Goal: Information Seeking & Learning: Stay updated

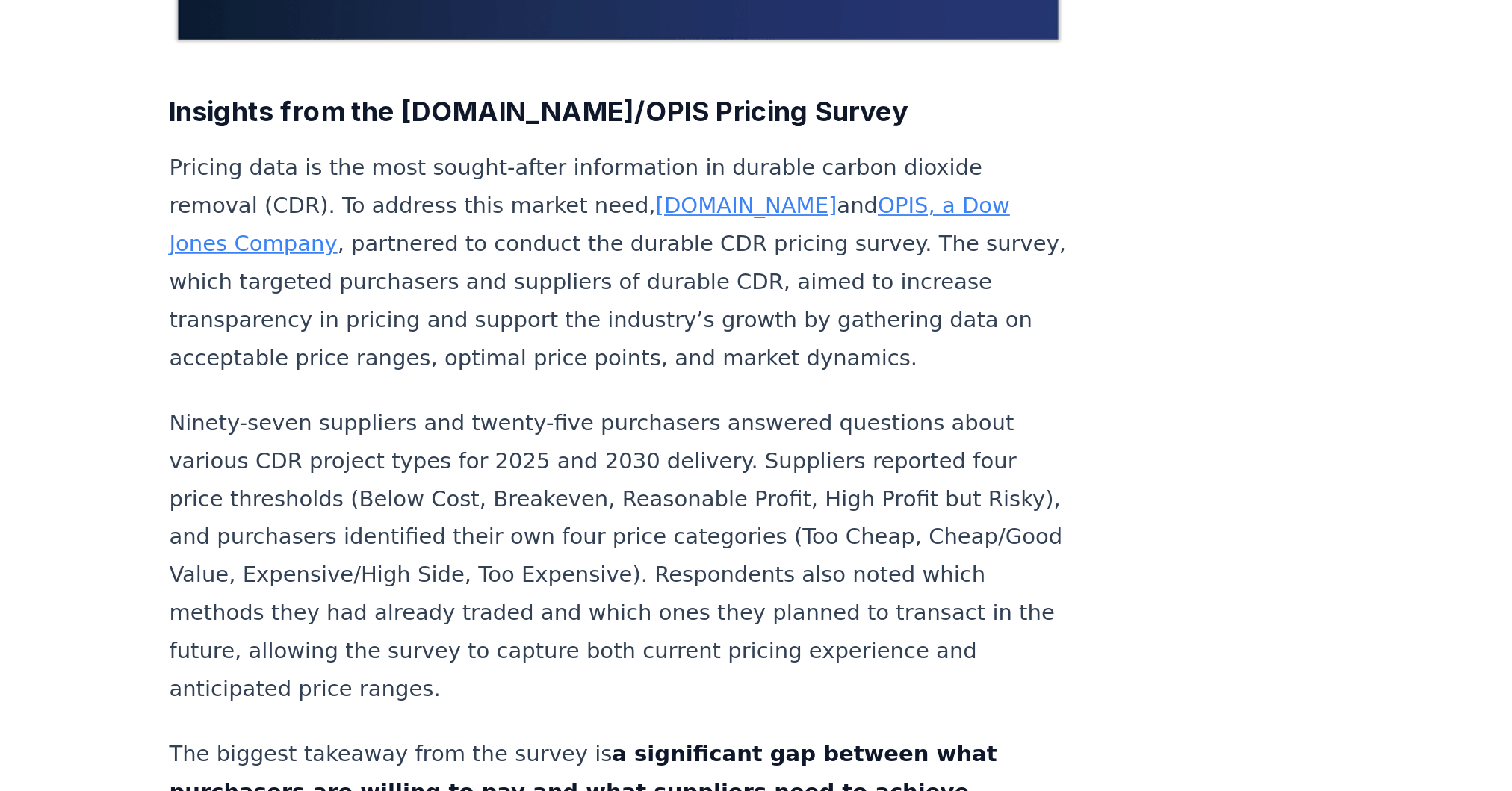
scroll to position [503, 0]
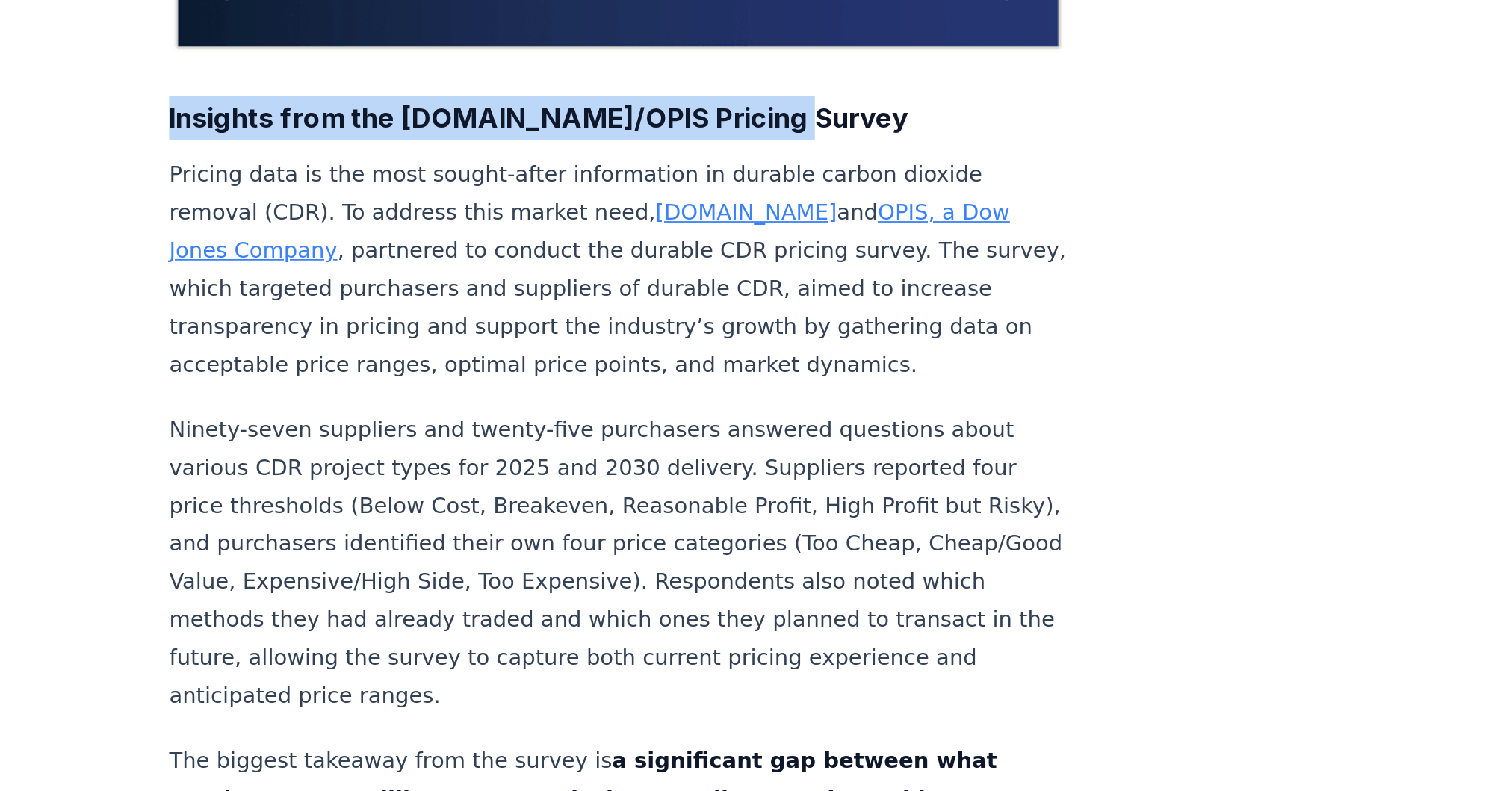
drag, startPoint x: 802, startPoint y: 62, endPoint x: 470, endPoint y: 54, distance: 332.1
click at [470, 56] on strong "Insights from the [DOMAIN_NAME]/OPIS Pricing Survey" at bounding box center [673, 65] width 407 height 18
copy strong "Insights from the [DOMAIN_NAME]/OPIS Pricing Survey"
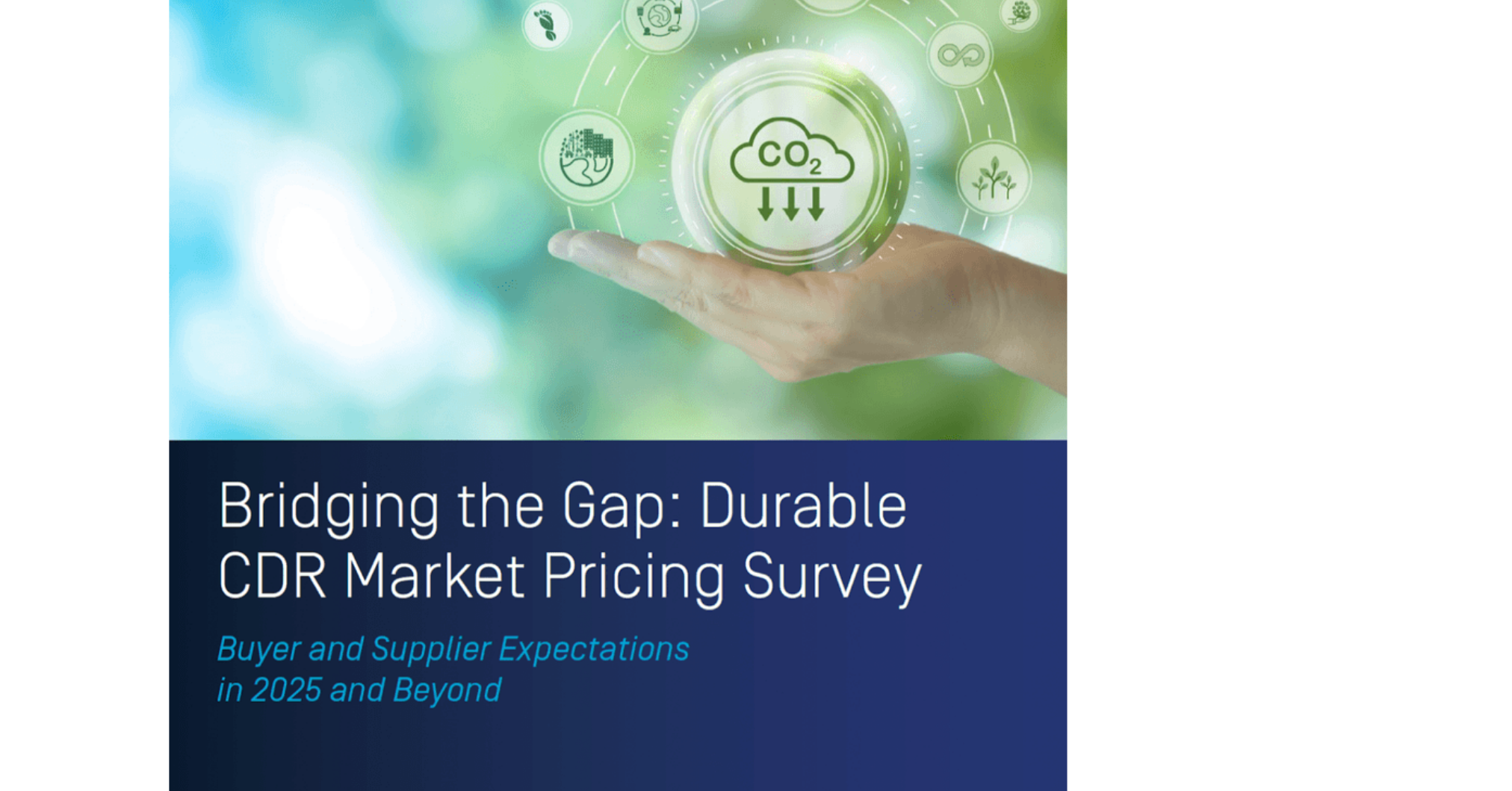
scroll to position [2963, 0]
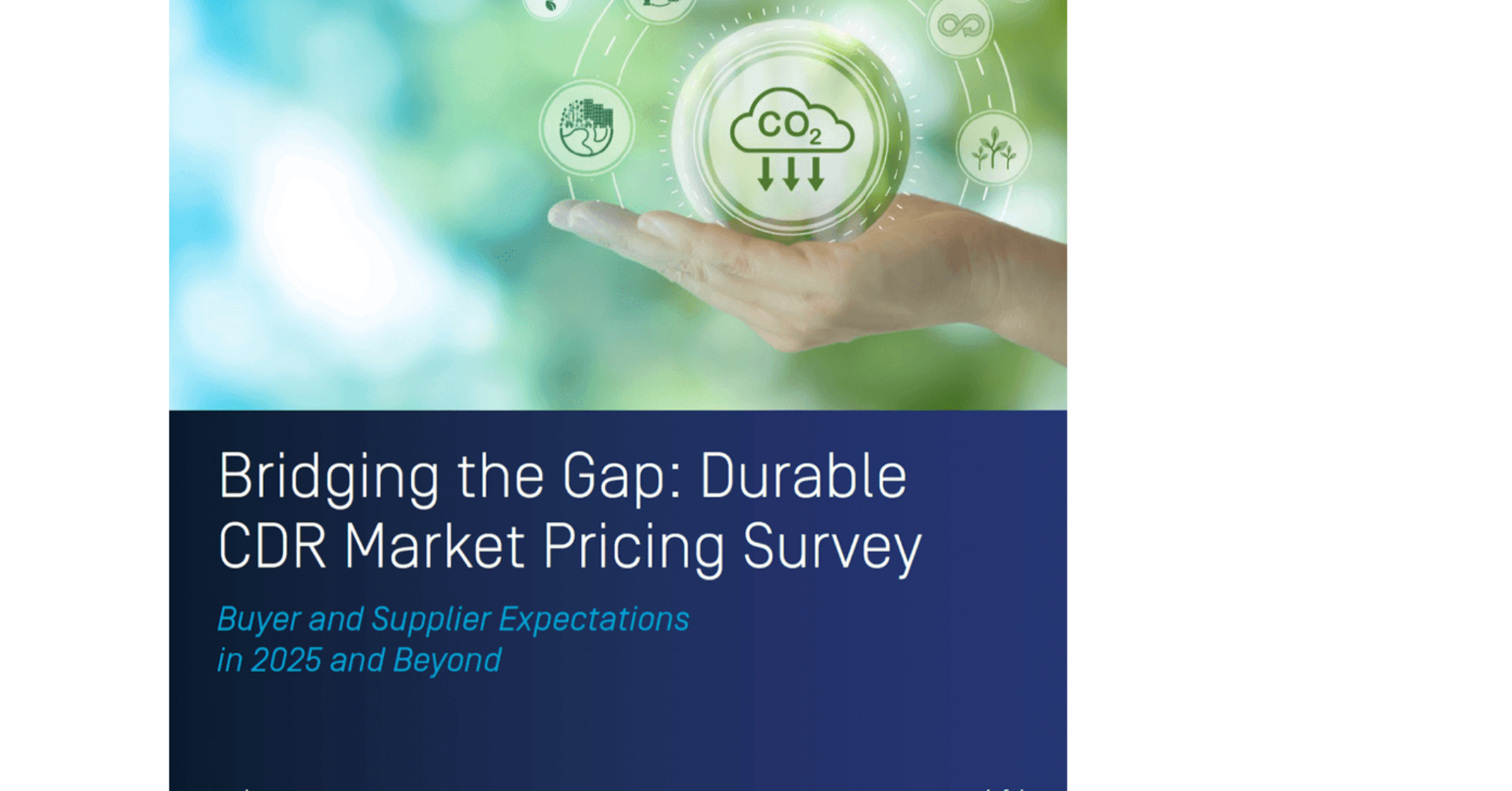
click at [554, 615] on img at bounding box center [716, 502] width 494 height 645
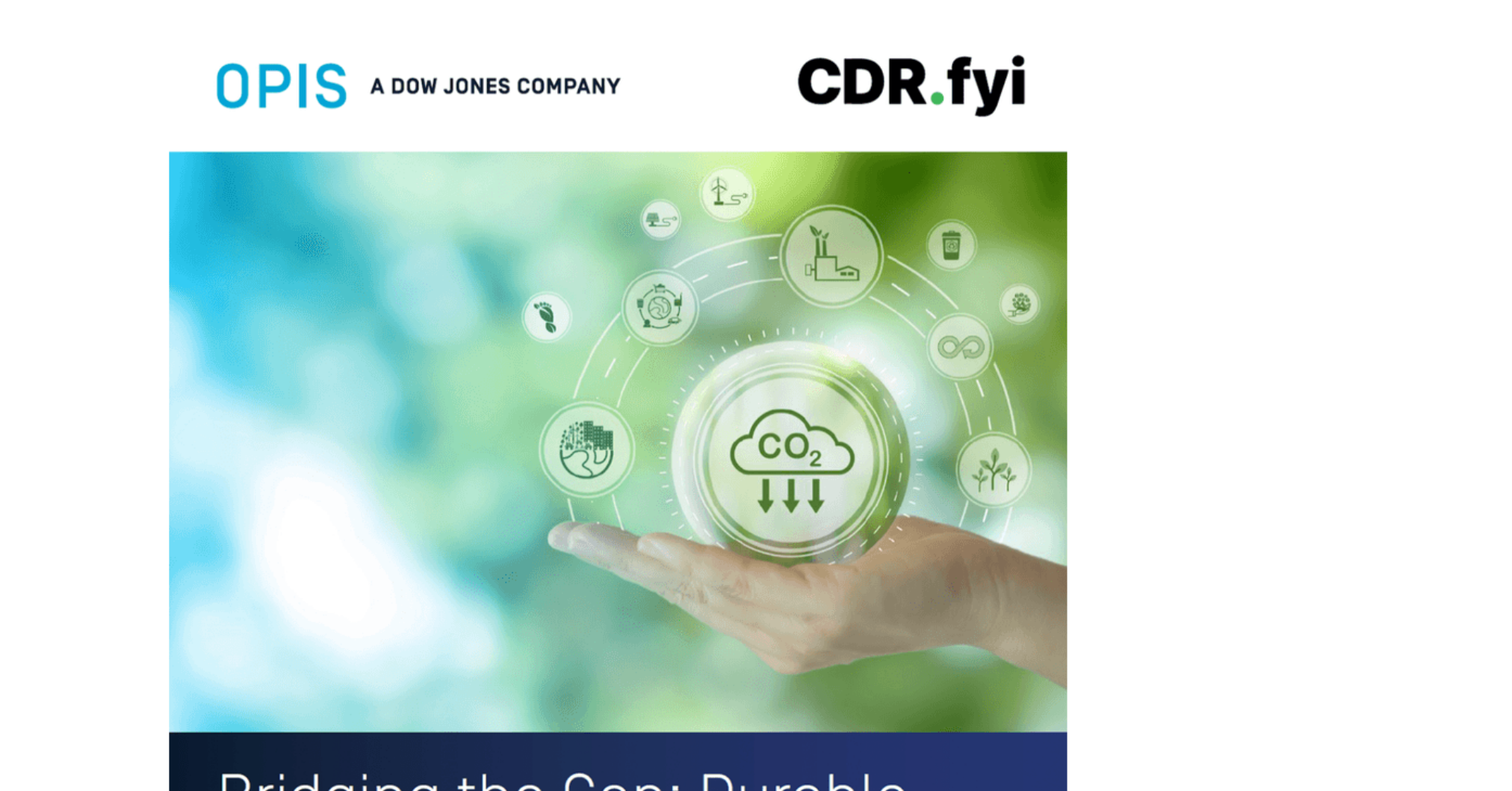
click at [610, 188] on img at bounding box center [716, 325] width 494 height 645
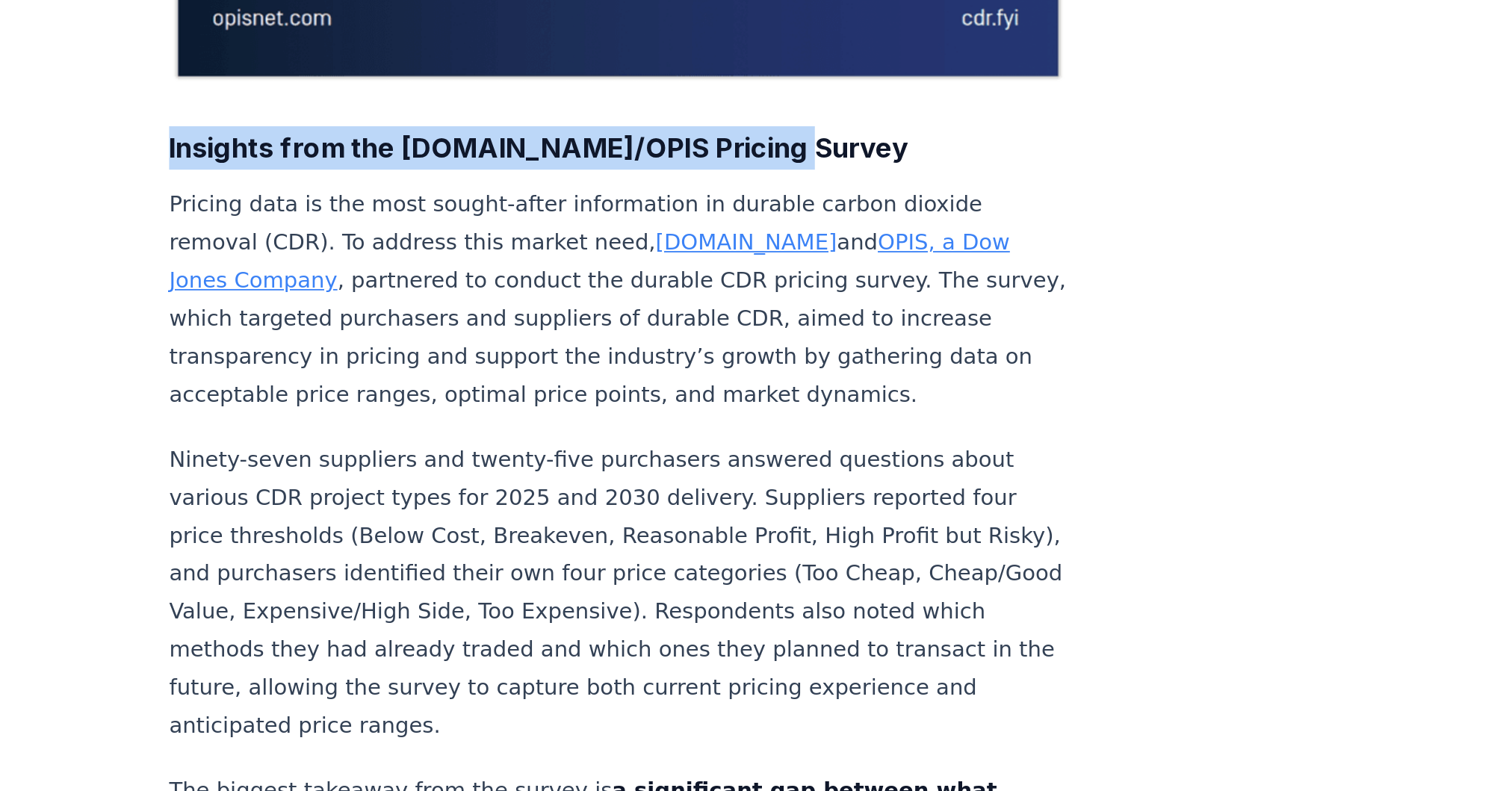
scroll to position [473, 0]
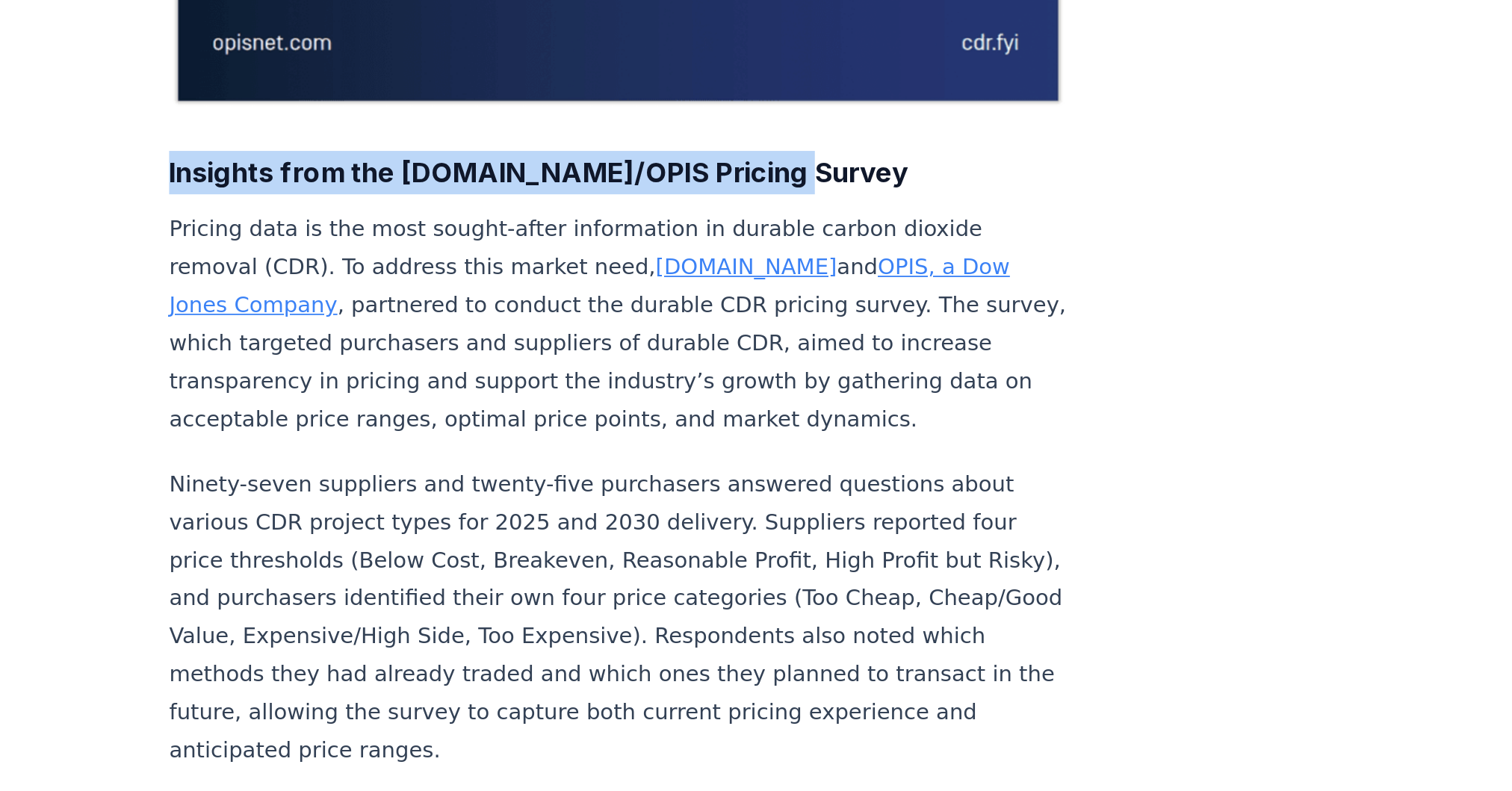
click at [718, 143] on link "OPIS, a Dow Jones Company" at bounding box center [701, 156] width 463 height 35
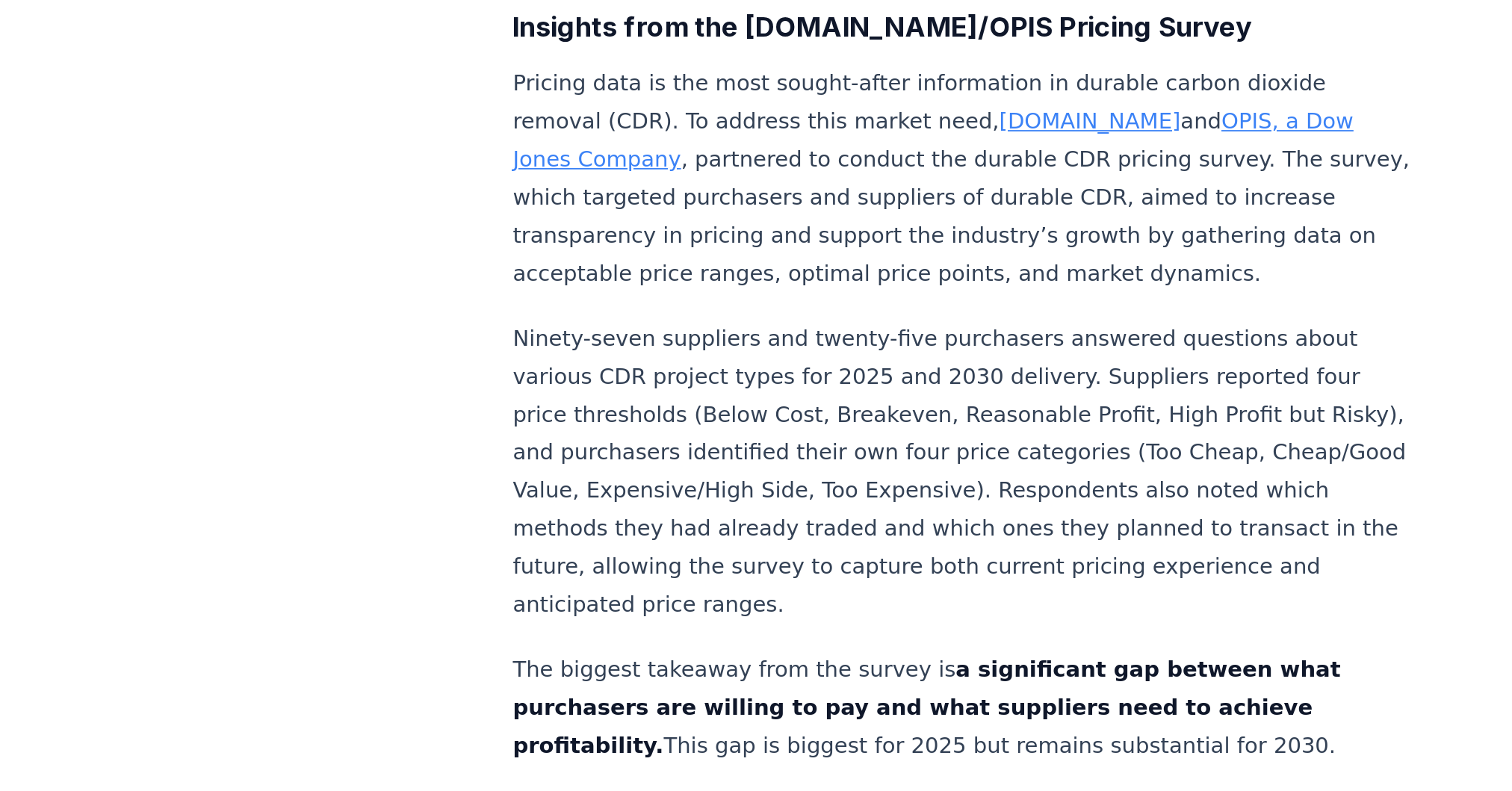
scroll to position [222, 0]
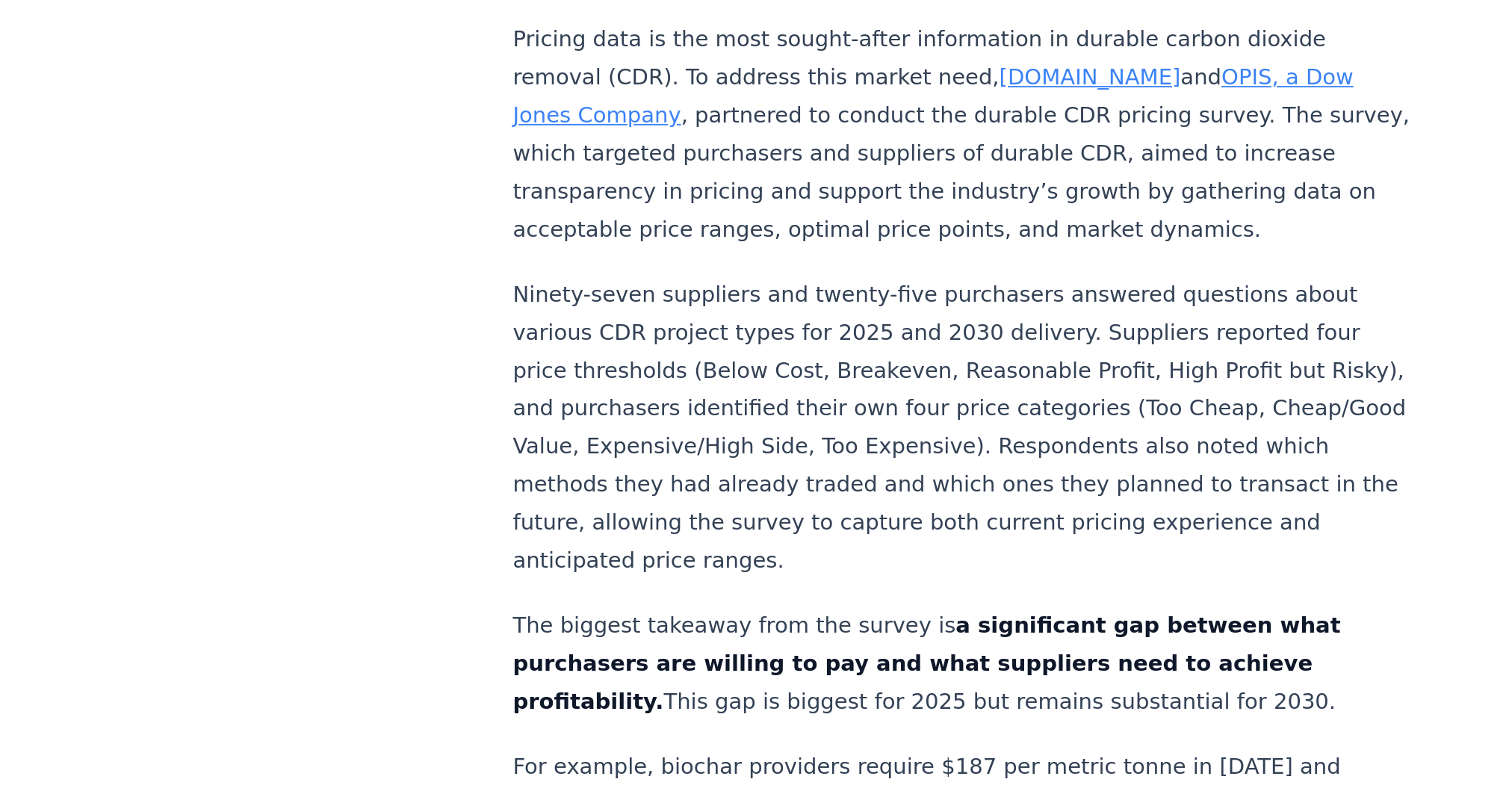
click at [737, 396] on link "[DOMAIN_NAME]" at bounding box center [787, 398] width 100 height 14
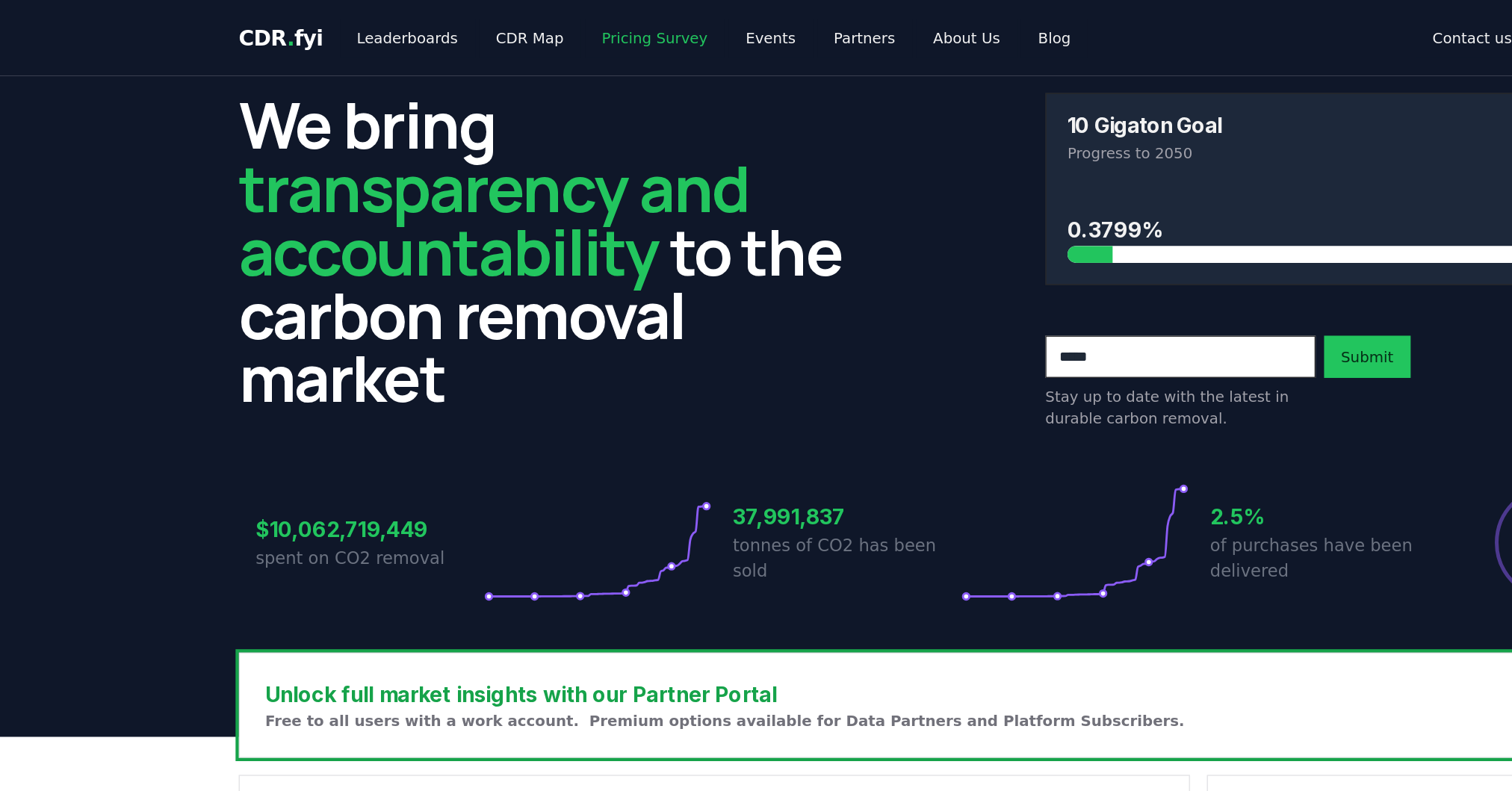
click at [533, 26] on link "Pricing Survey" at bounding box center [540, 26] width 99 height 27
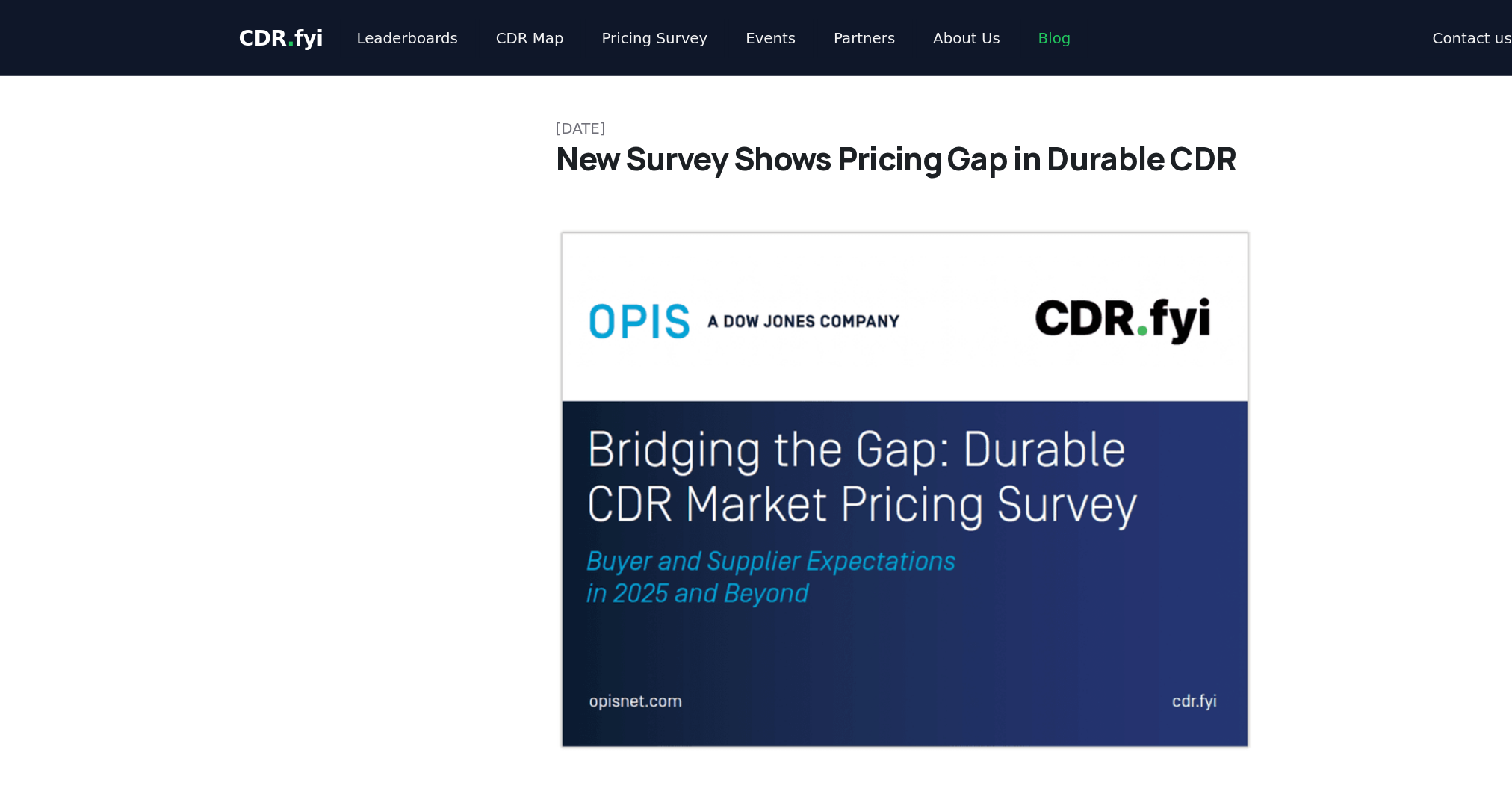
click at [799, 28] on link "Blog" at bounding box center [822, 26] width 47 height 27
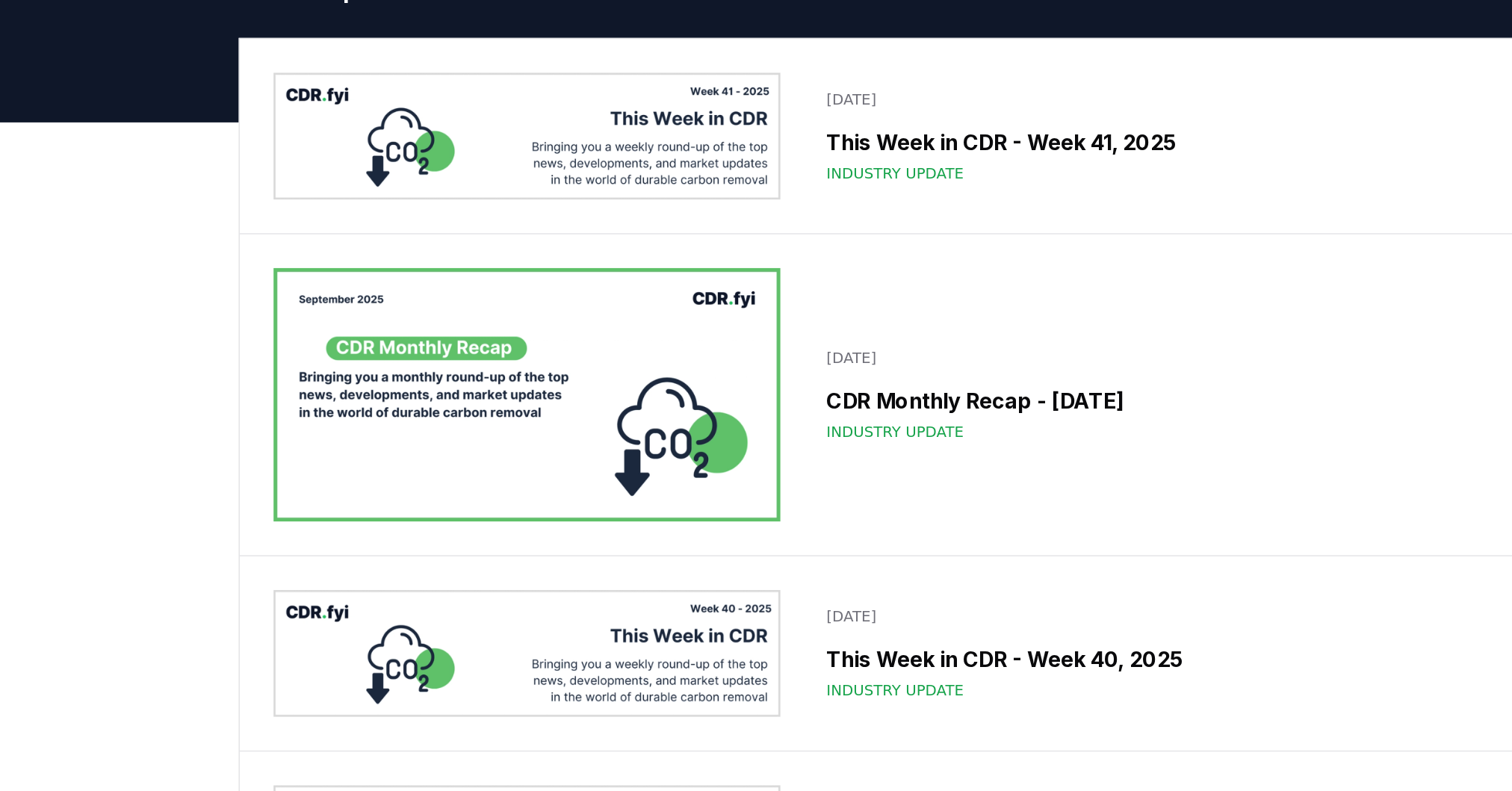
scroll to position [83, 0]
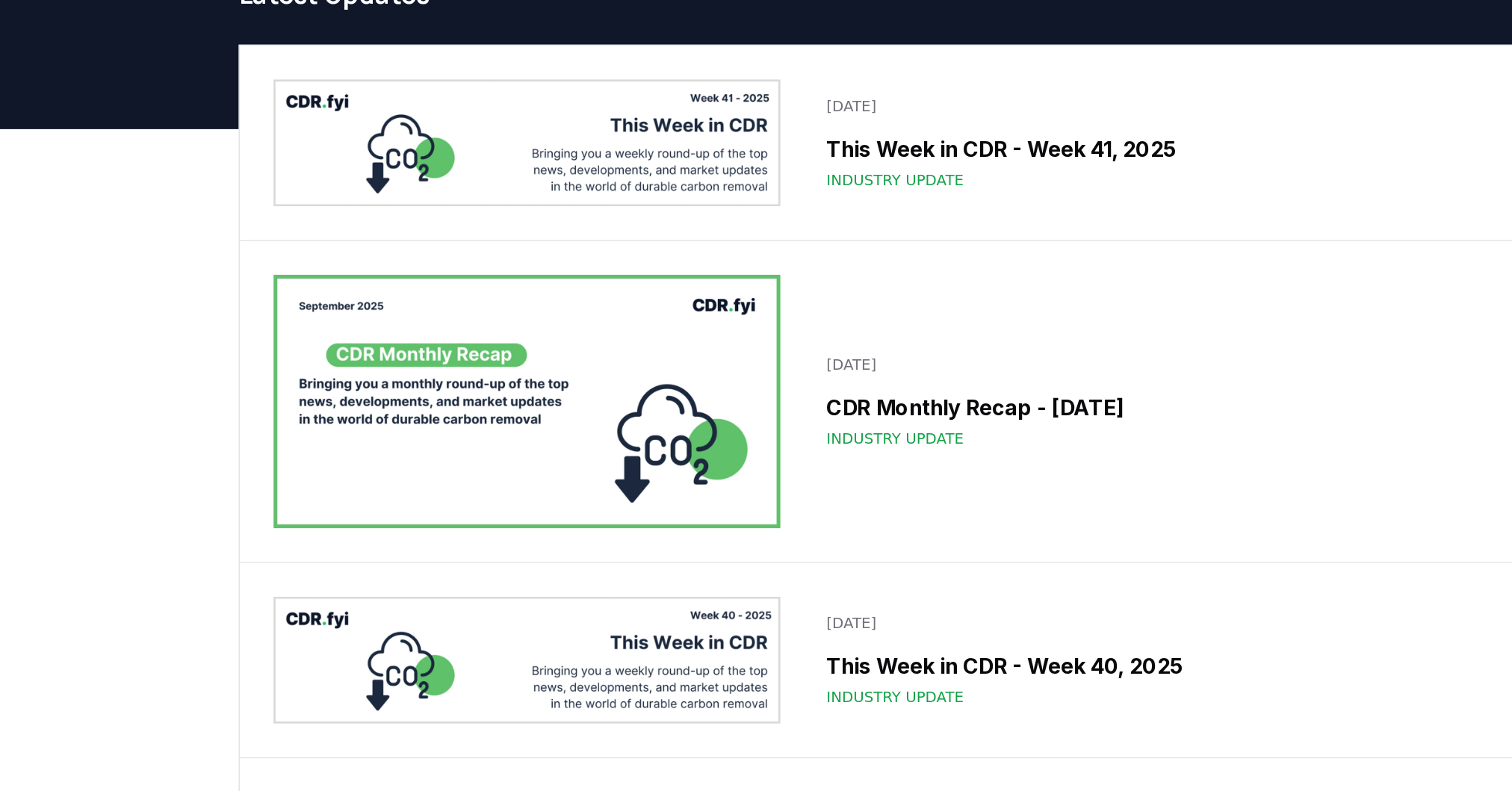
click at [411, 245] on img at bounding box center [448, 284] width 359 height 179
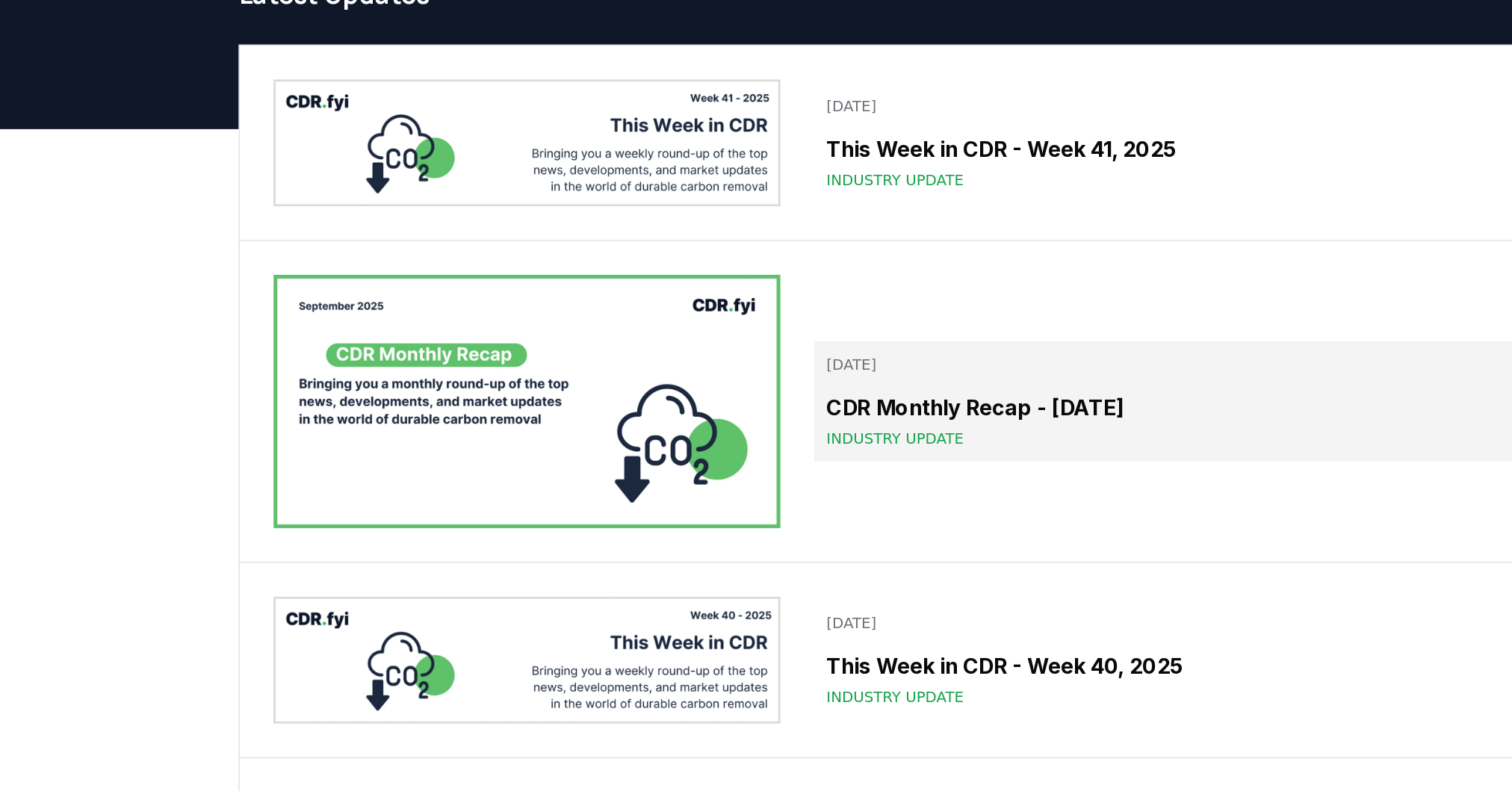
click at [693, 292] on h3 "CDR Monthly Recap - September 2025" at bounding box center [947, 288] width 572 height 23
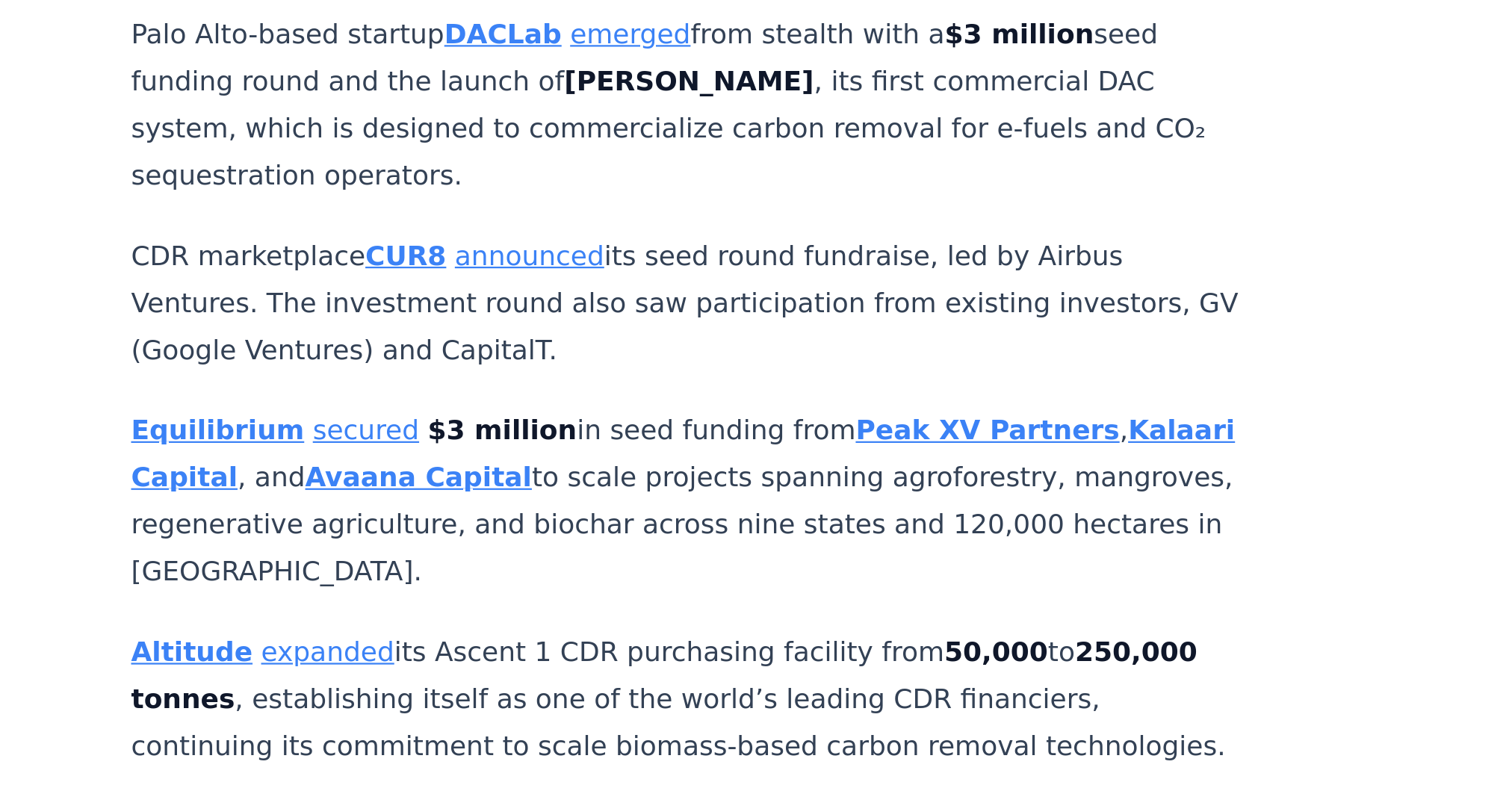
scroll to position [5530, 0]
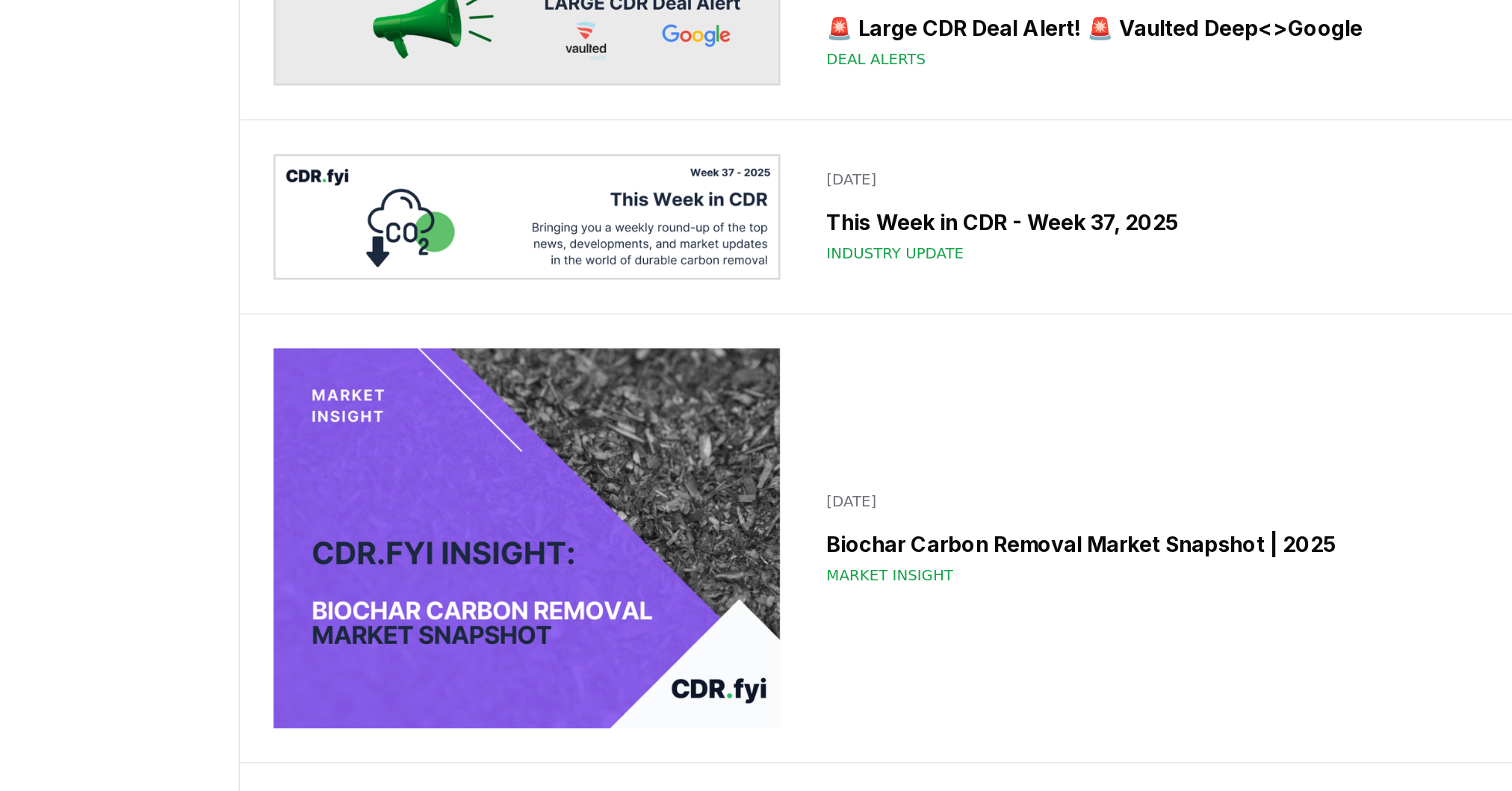
scroll to position [853, 0]
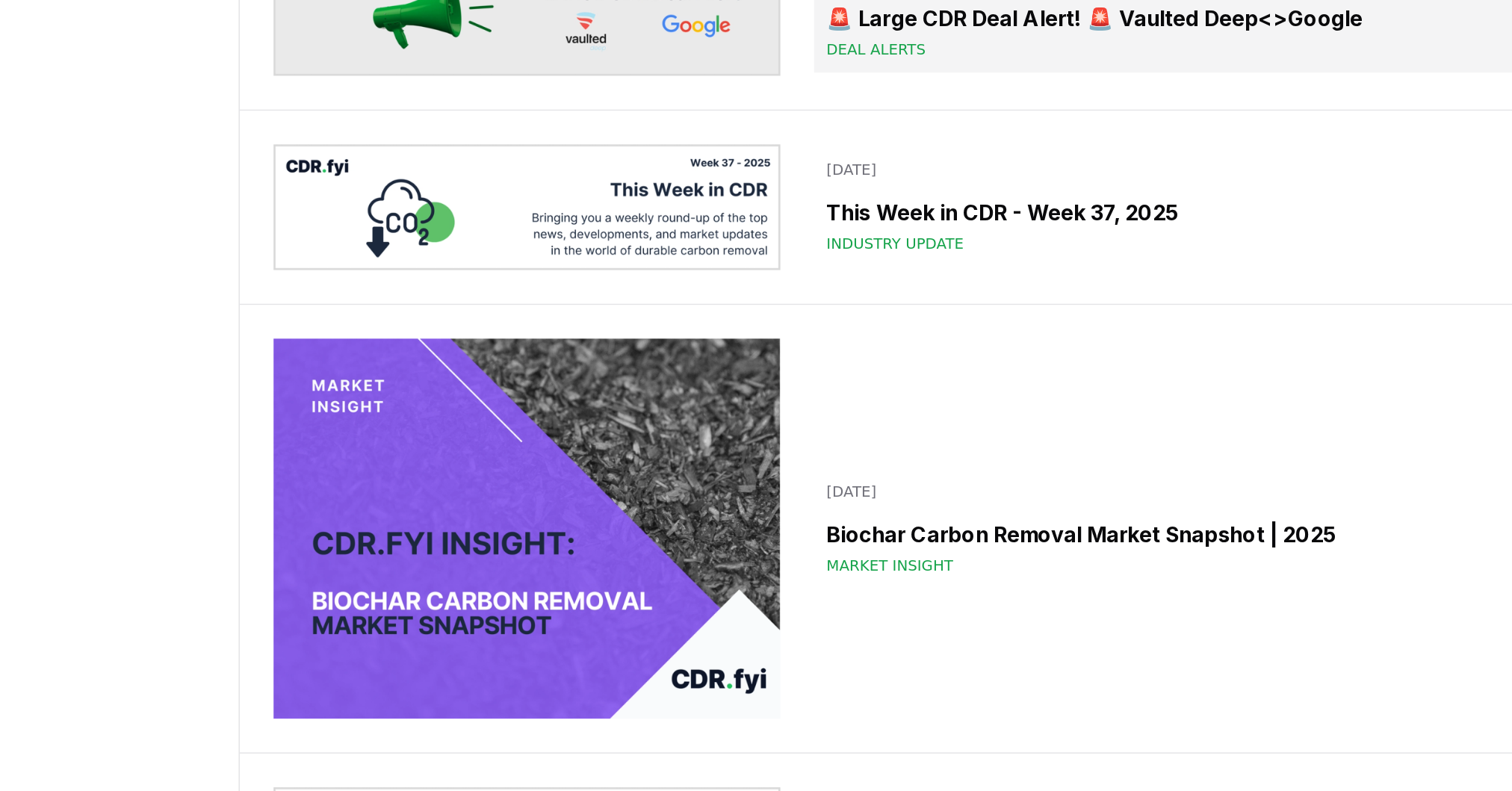
click at [740, 255] on h3 "🚨 Large CDR Deal Alert! 🚨 Vaulted Deep<>Google" at bounding box center [947, 244] width 572 height 23
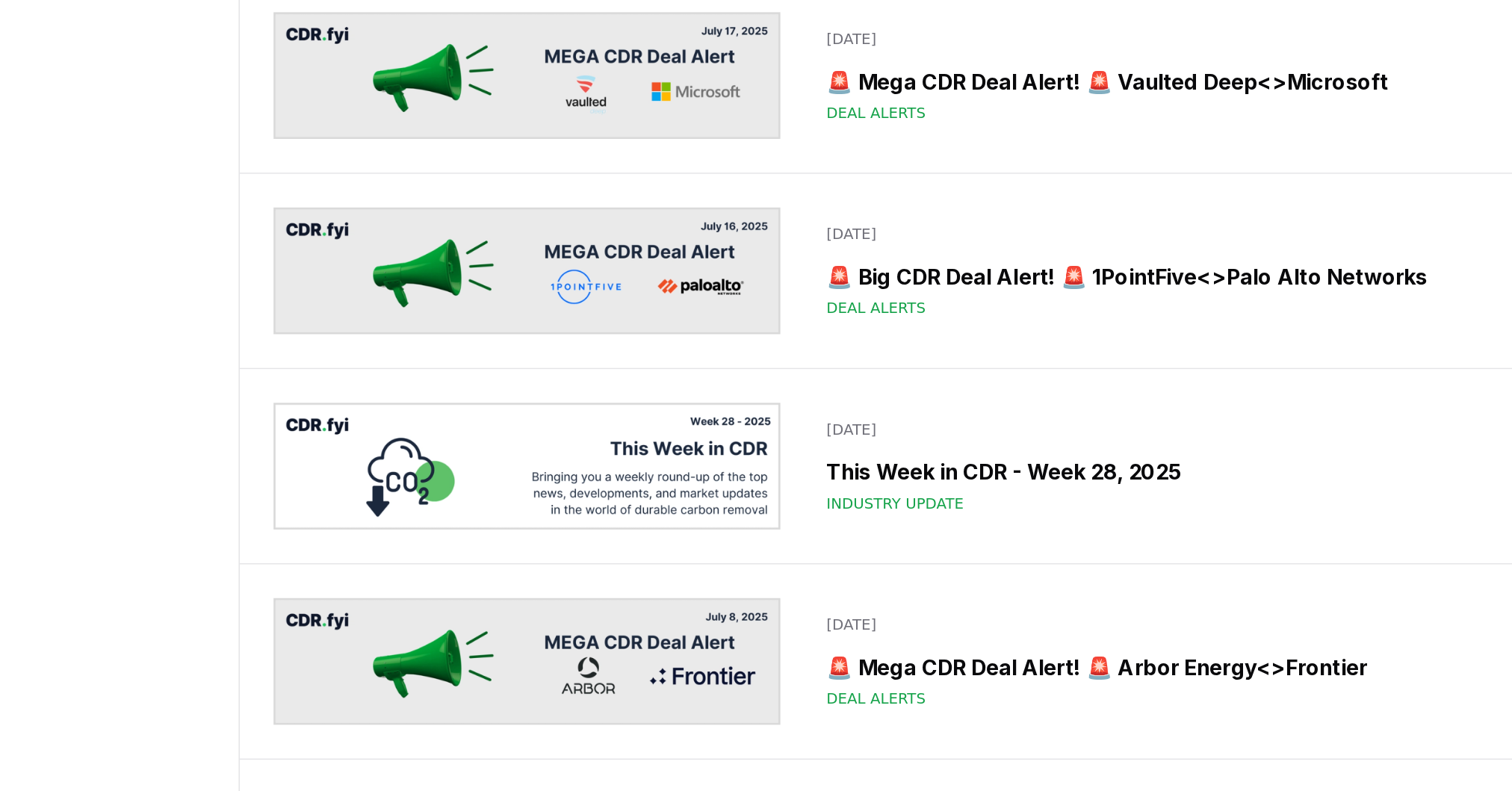
scroll to position [3120, 0]
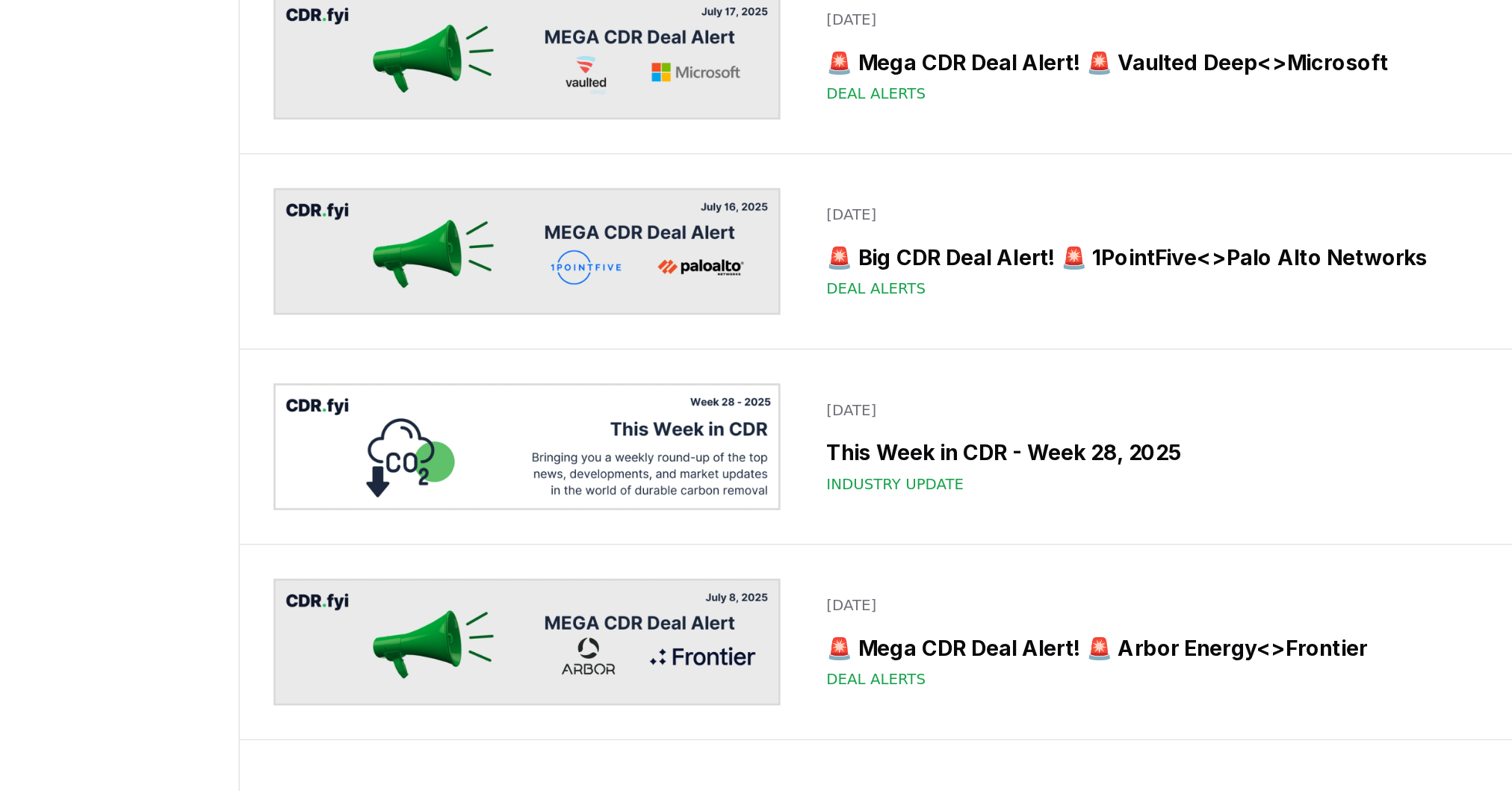
click at [689, 16] on h3 "2025 Q2 Durable CDR Market Update - Biggest Quarter Ever" at bounding box center [768, 5] width 931 height 23
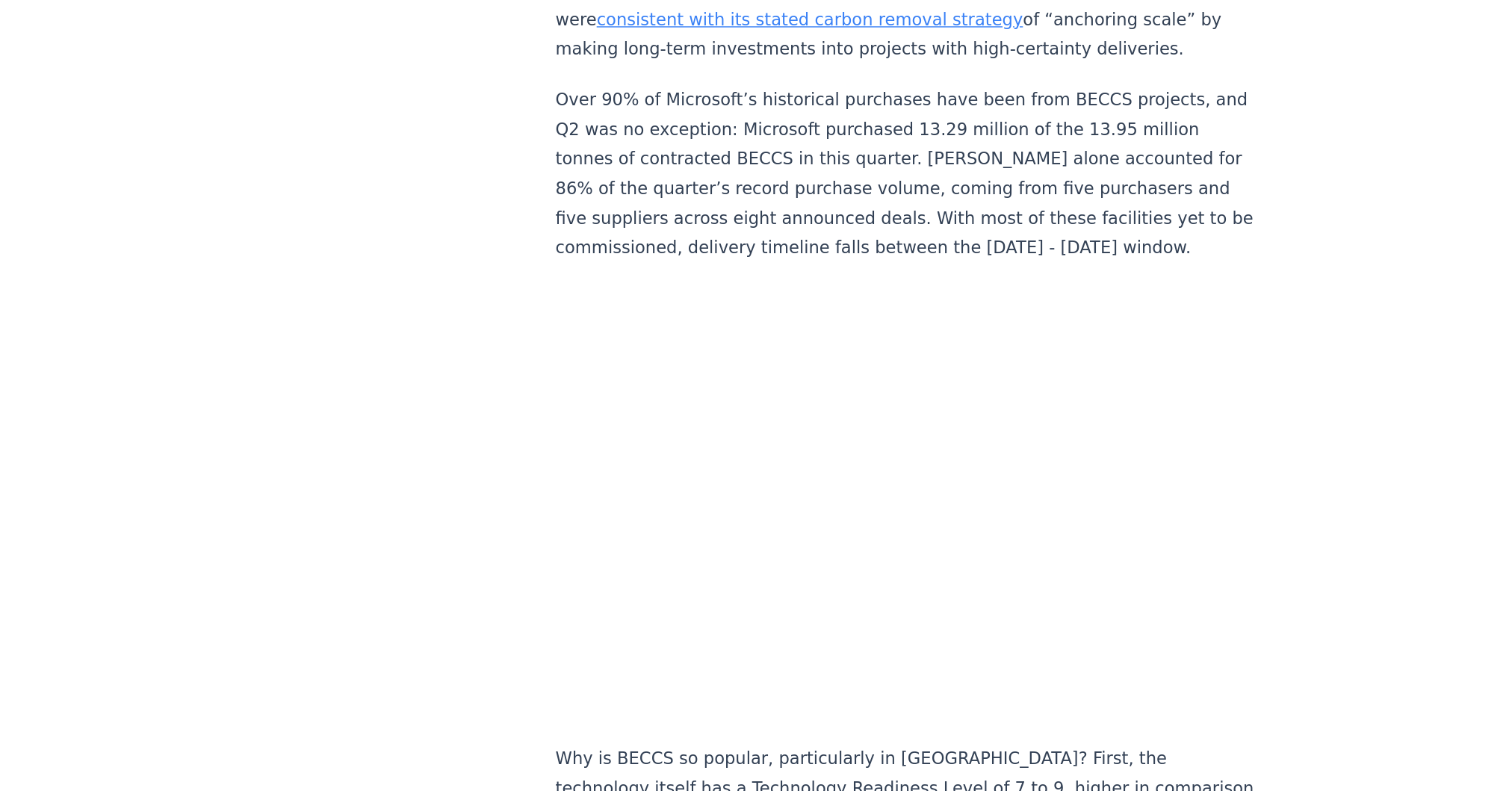
scroll to position [1290, 0]
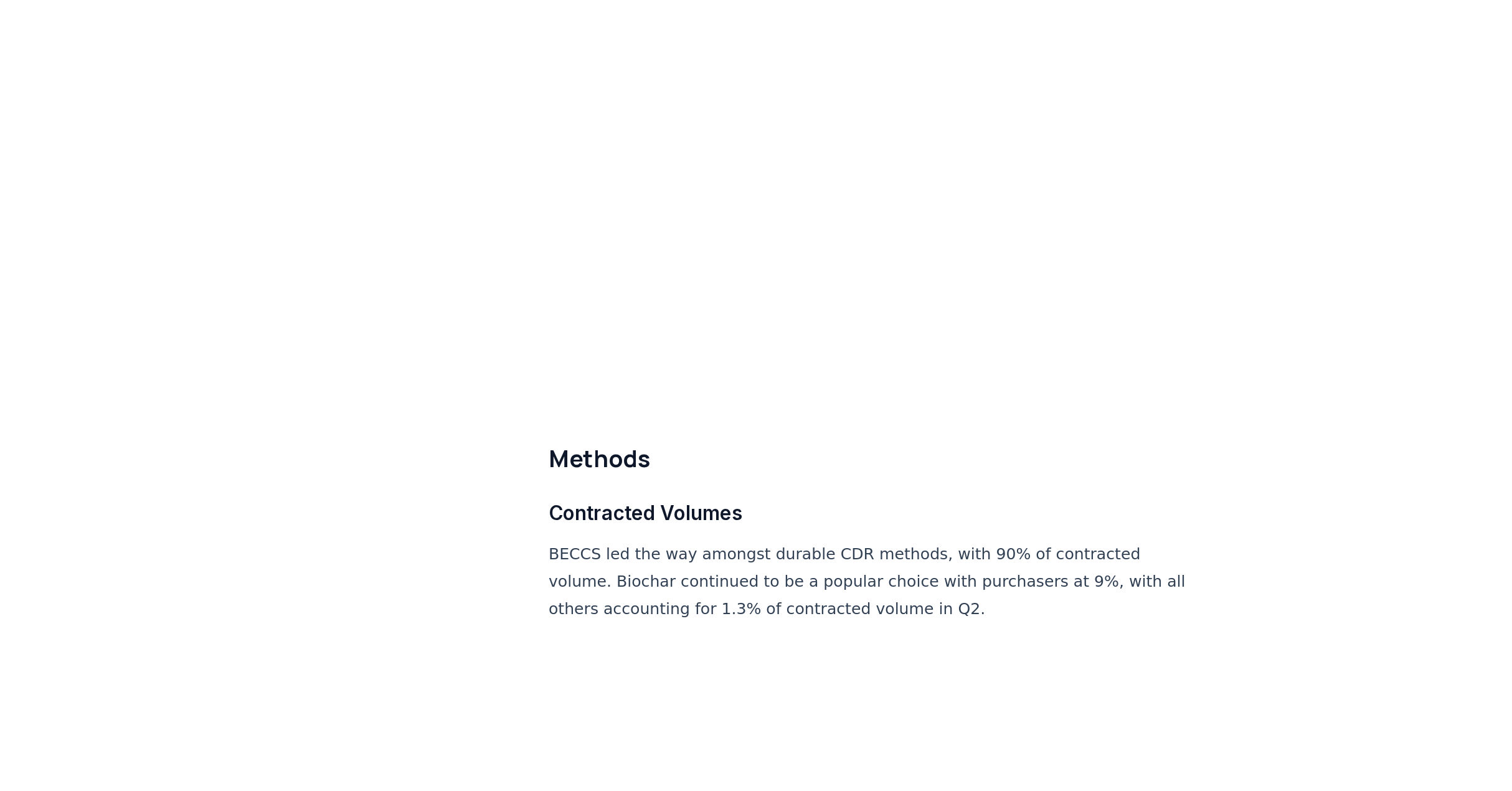
scroll to position [5613, 0]
